Goal: Task Accomplishment & Management: Manage account settings

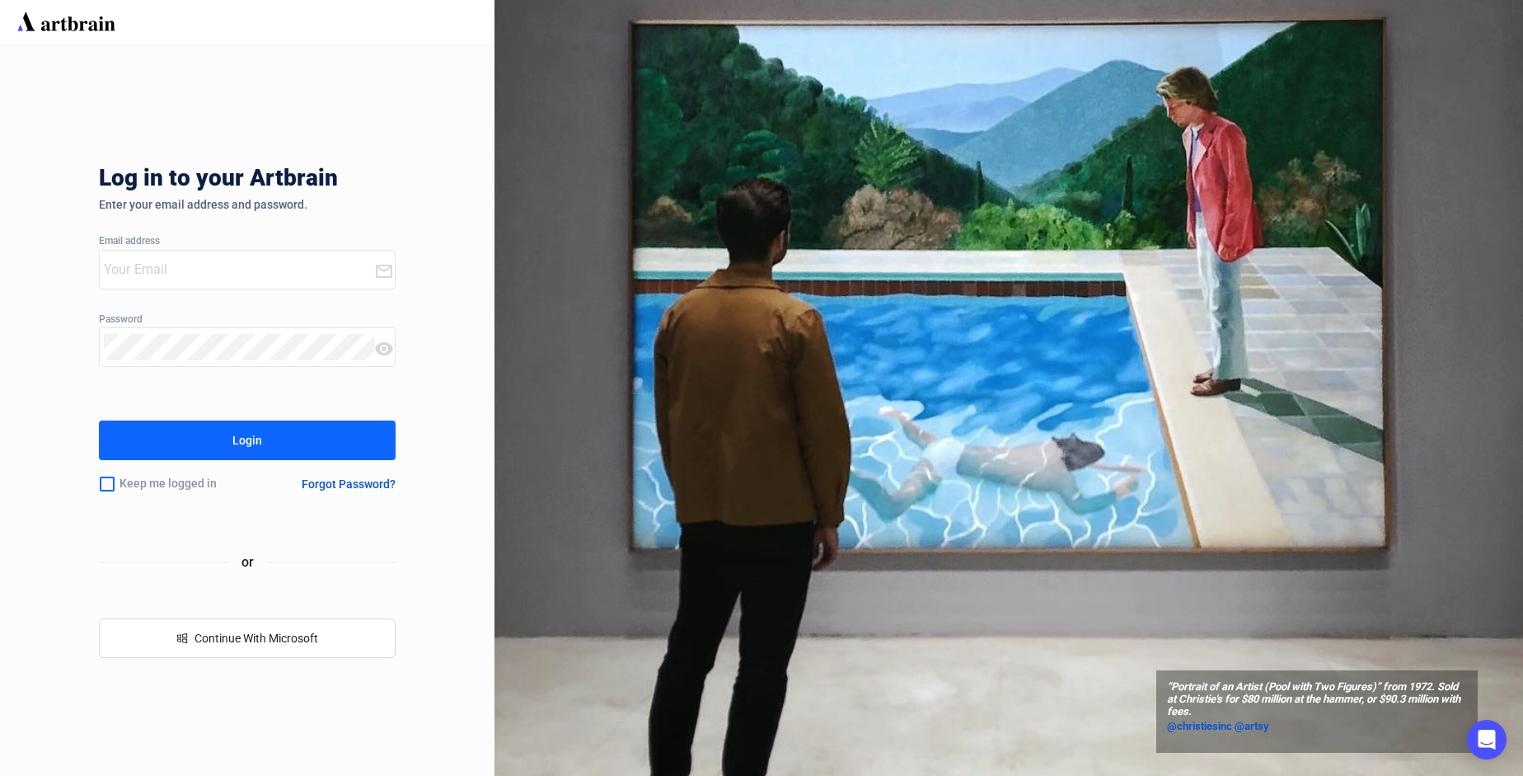
type input "[EMAIL_ADDRESS][PERSON_NAME][DOMAIN_NAME]"
click at [190, 429] on button "Login" at bounding box center [247, 440] width 297 height 40
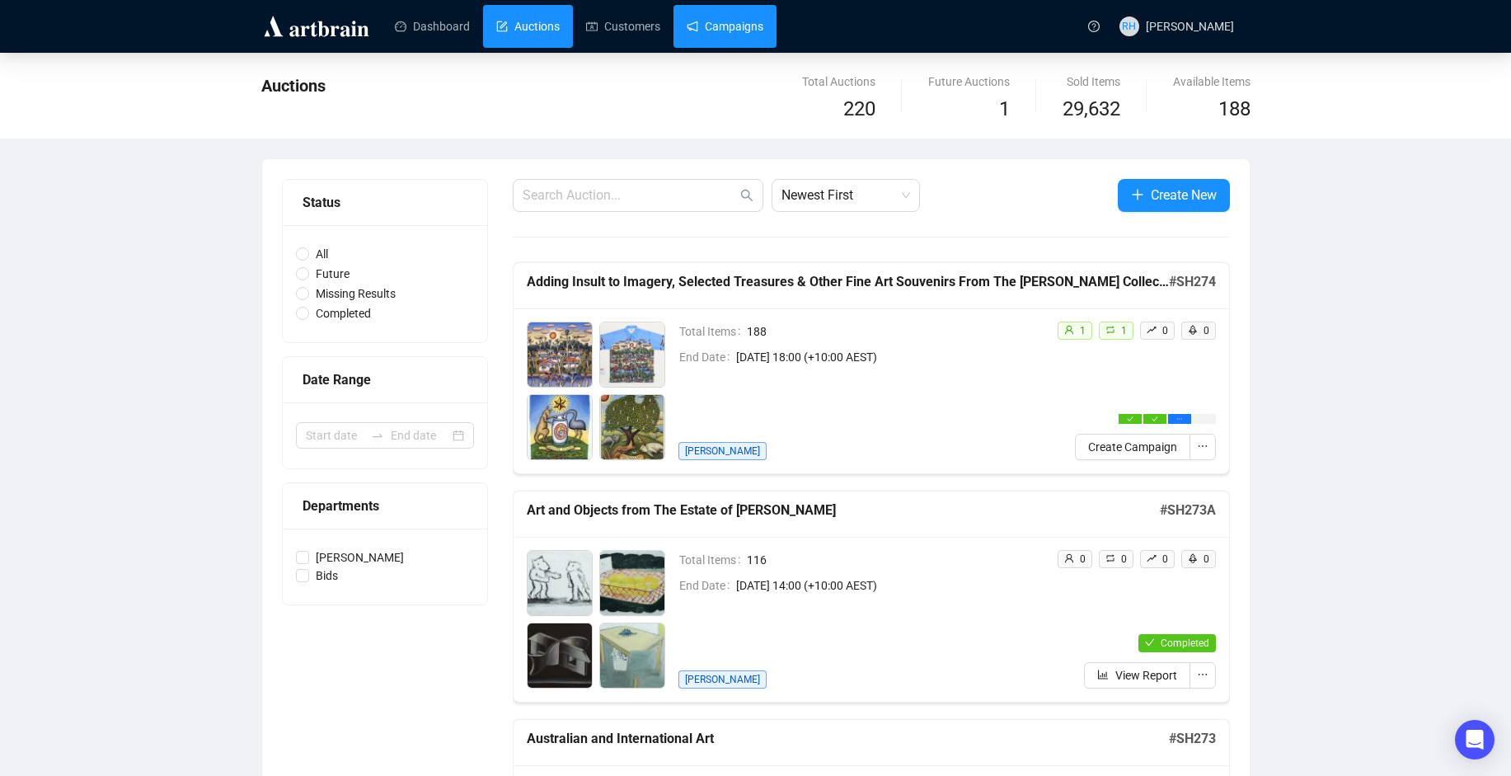
click at [701, 24] on link "Campaigns" at bounding box center [725, 26] width 77 height 43
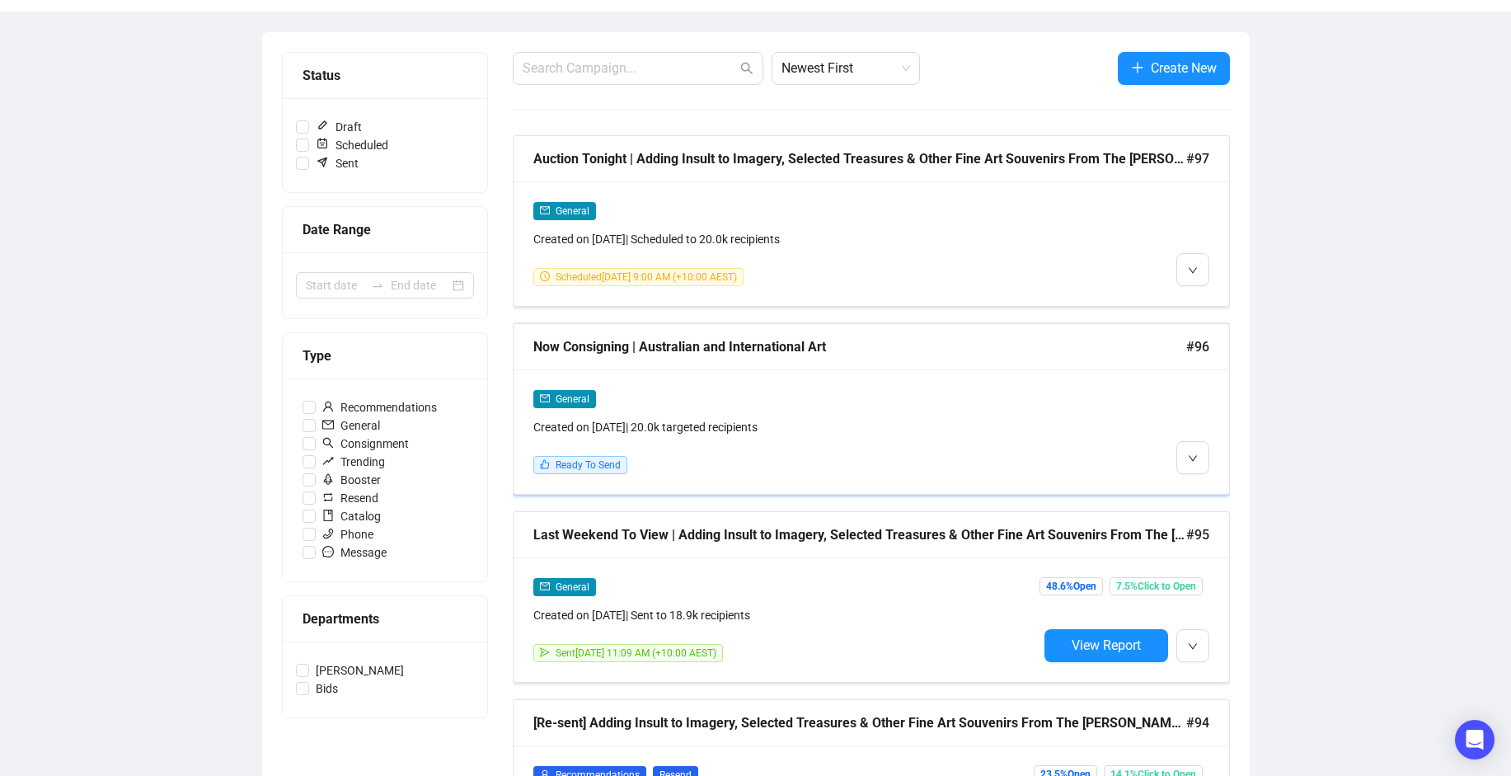
scroll to position [330, 0]
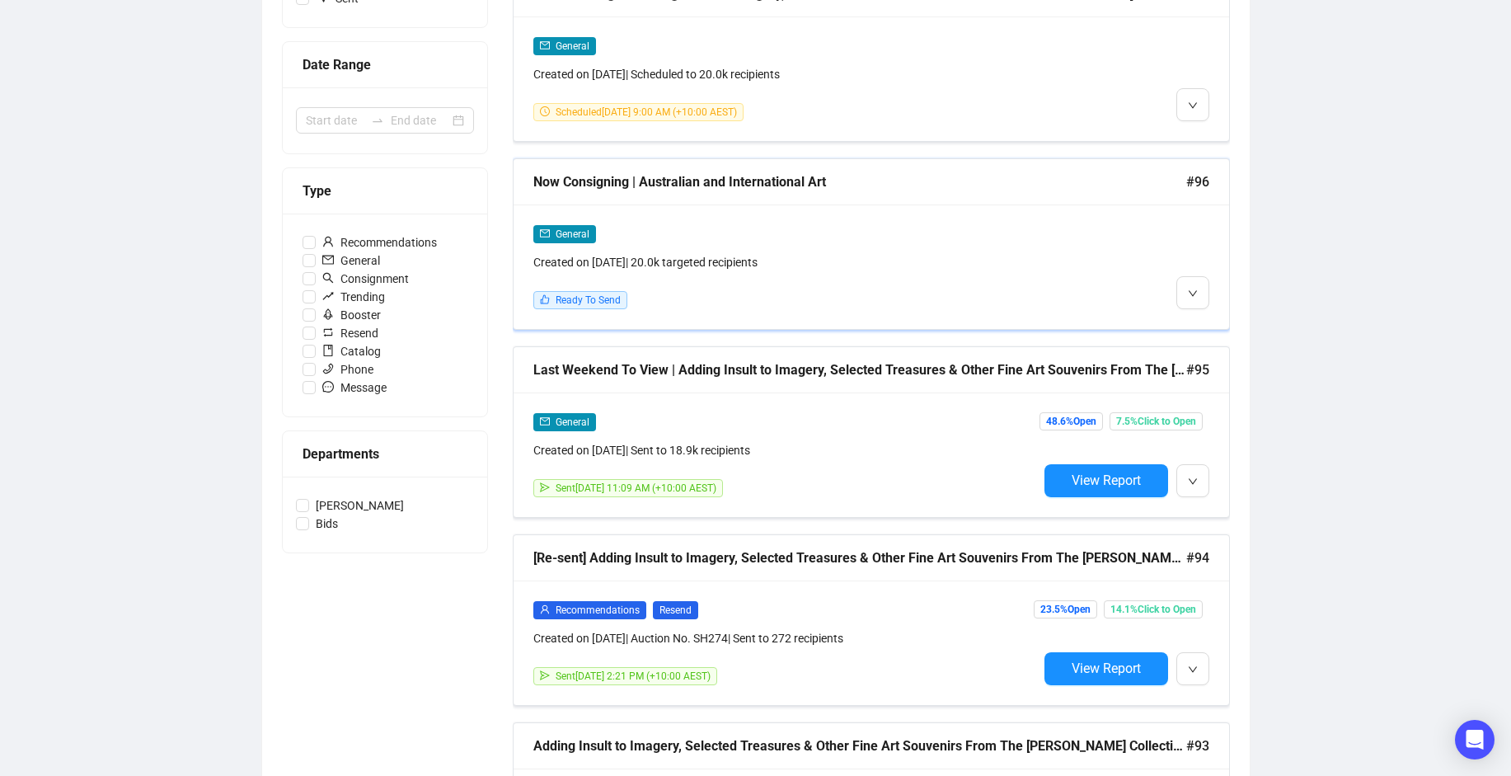
click at [830, 233] on div "General" at bounding box center [785, 233] width 504 height 19
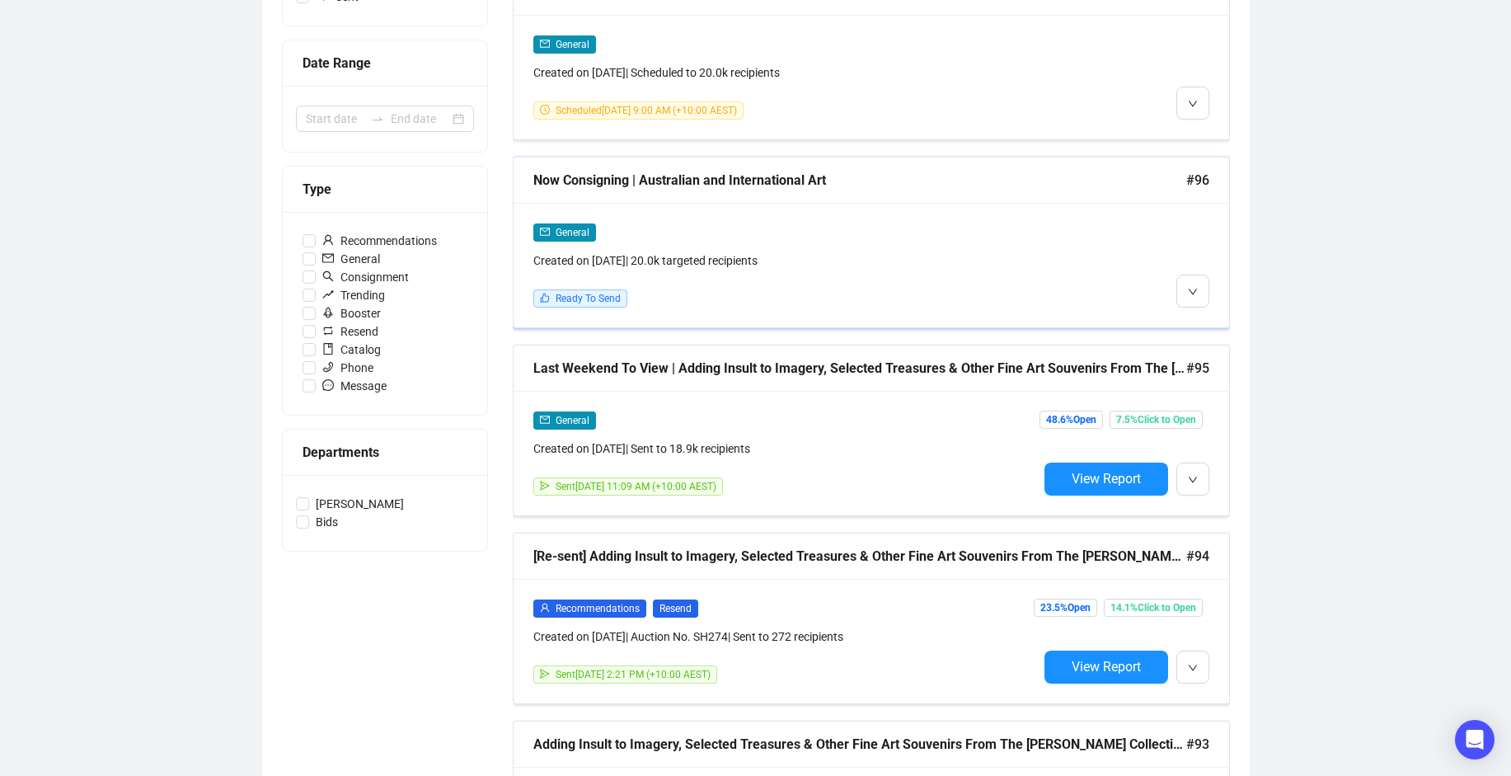
scroll to position [166, 0]
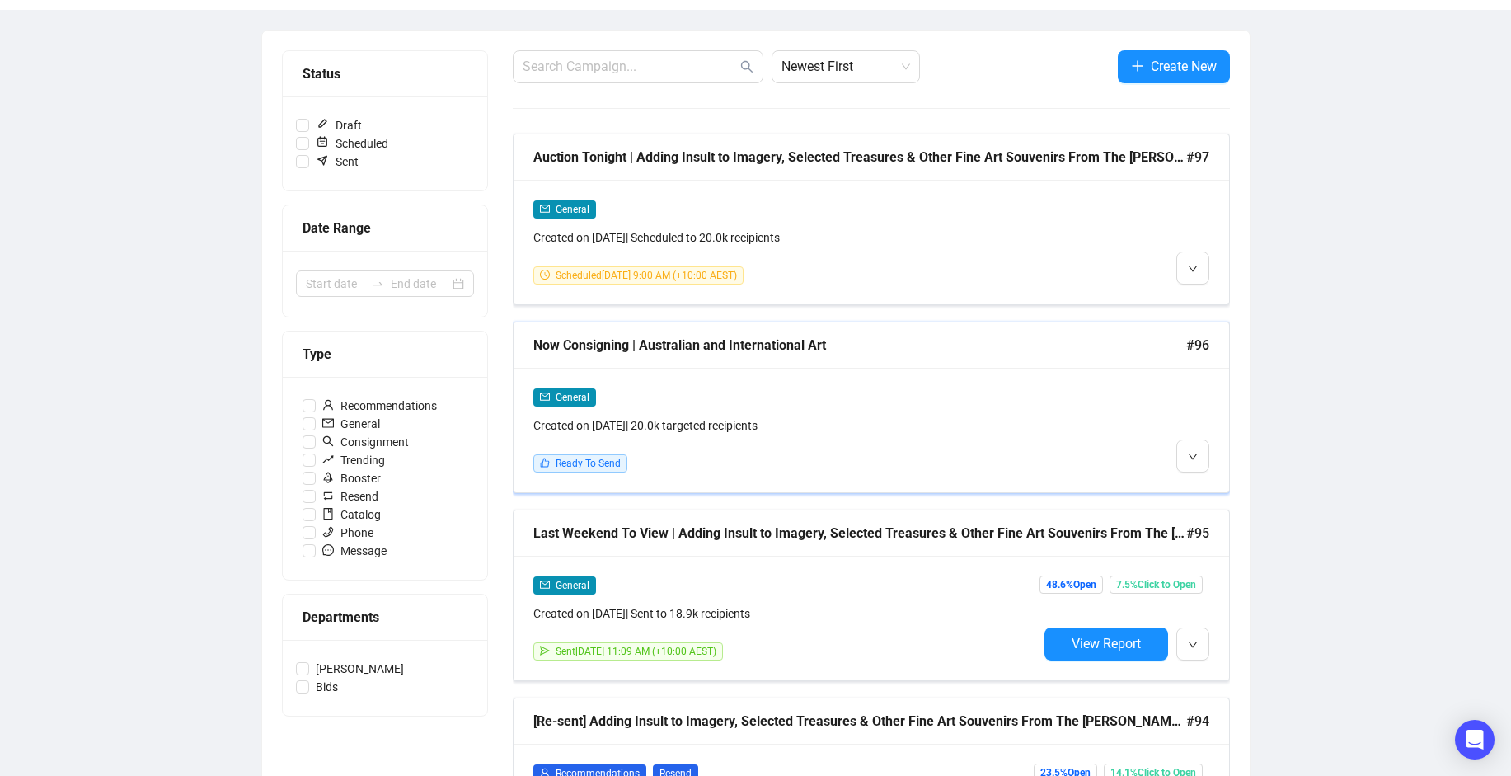
click at [958, 430] on div "Created on [DATE] | 20.0k targeted recipients" at bounding box center [785, 425] width 504 height 18
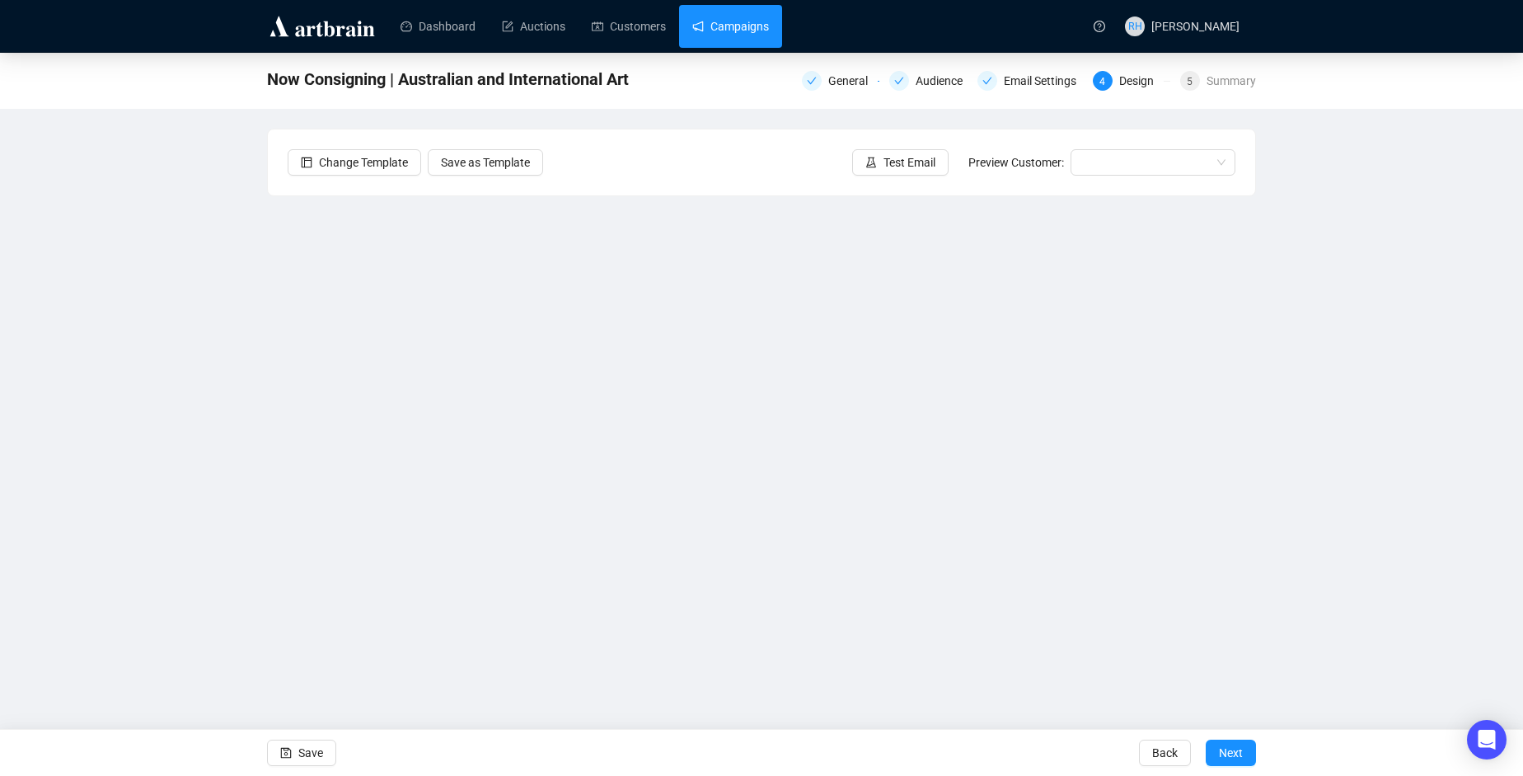
click at [729, 18] on link "Campaigns" at bounding box center [730, 26] width 77 height 43
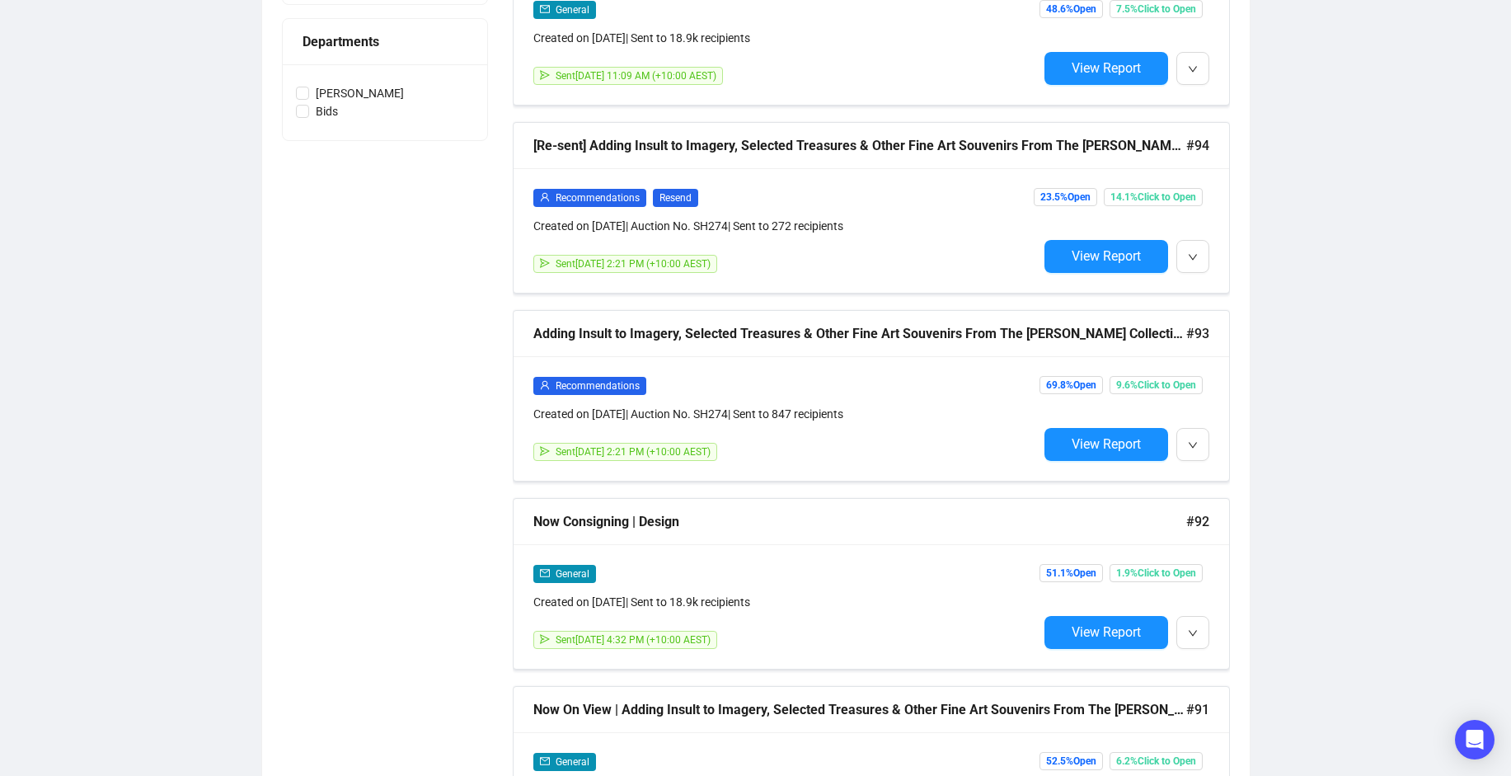
scroll to position [82, 0]
